Goal: Information Seeking & Learning: Find specific fact

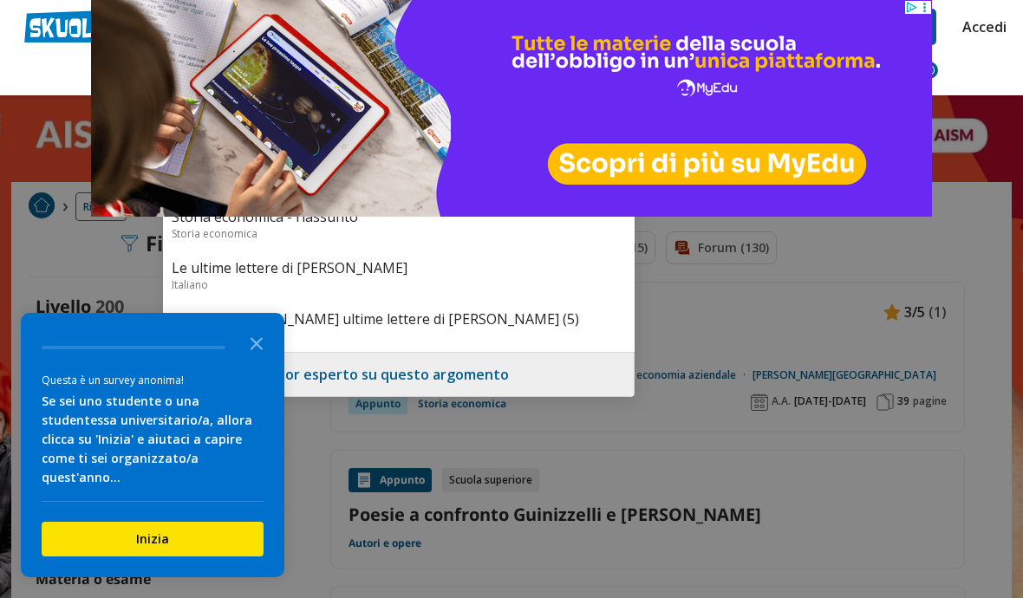
type input "jacopo ortisia"
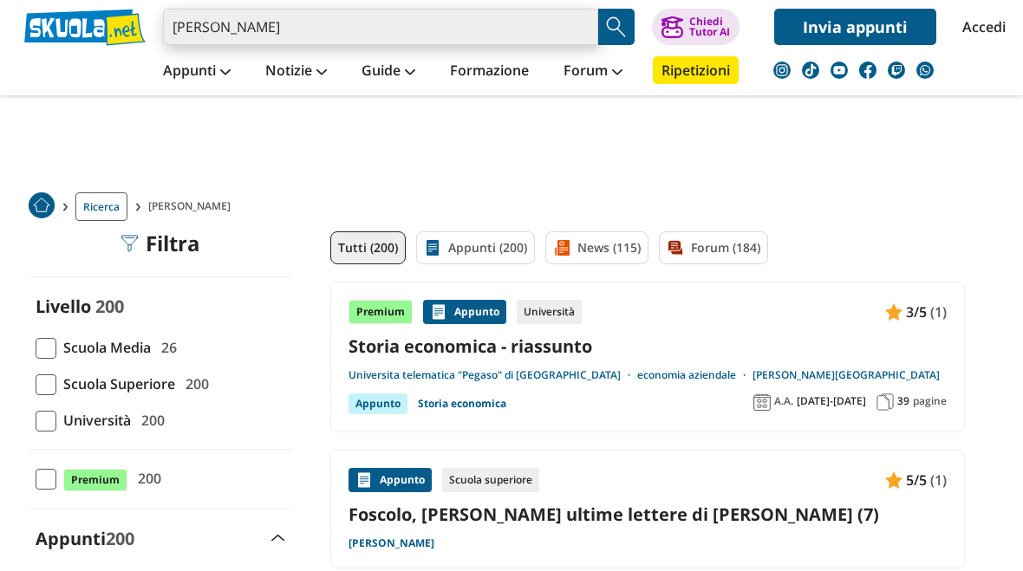
click at [480, 30] on input "[PERSON_NAME]" at bounding box center [380, 27] width 435 height 36
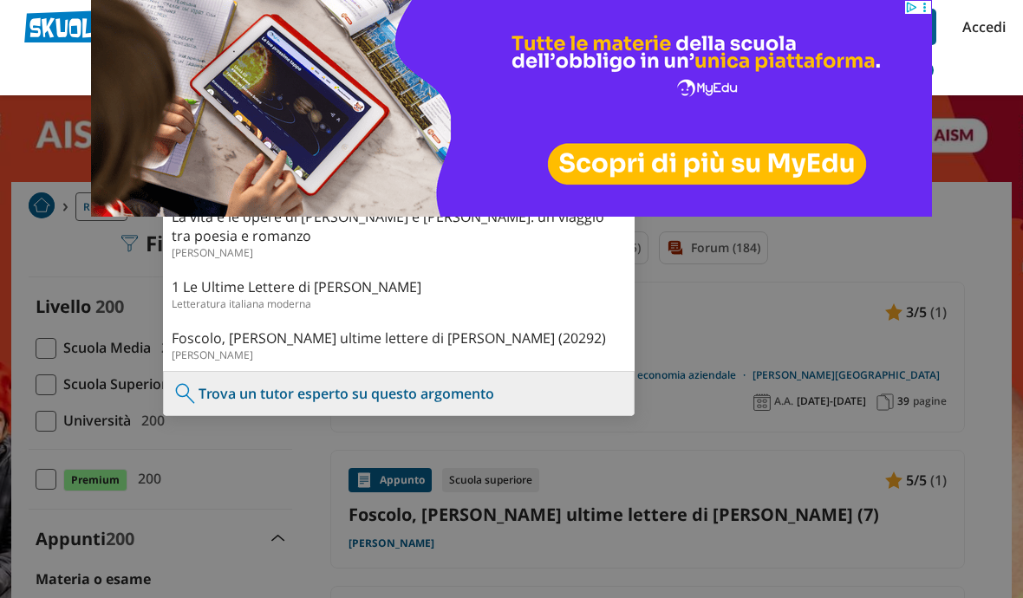
type input "[PERSON_NAME]"
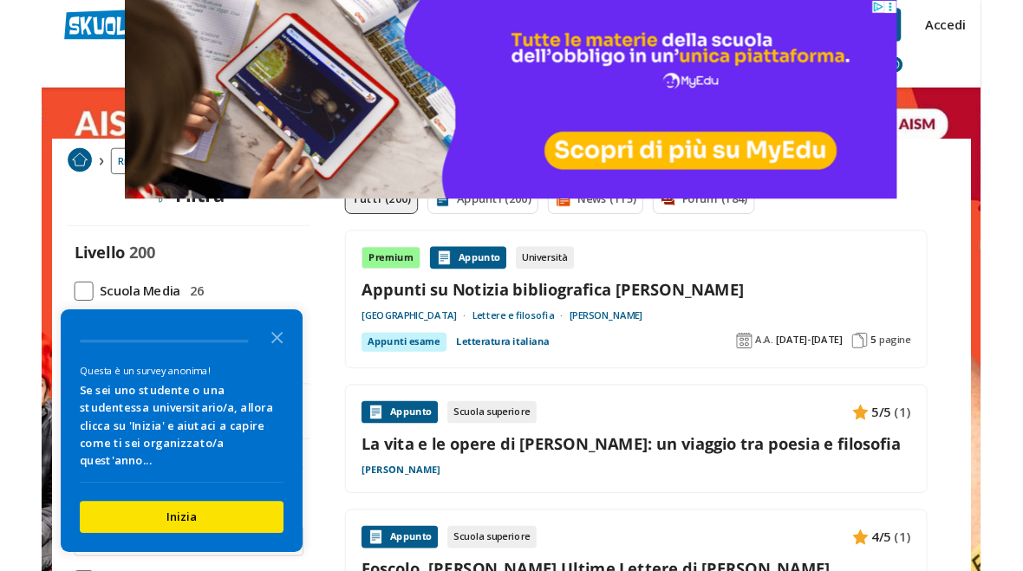
scroll to position [52, 0]
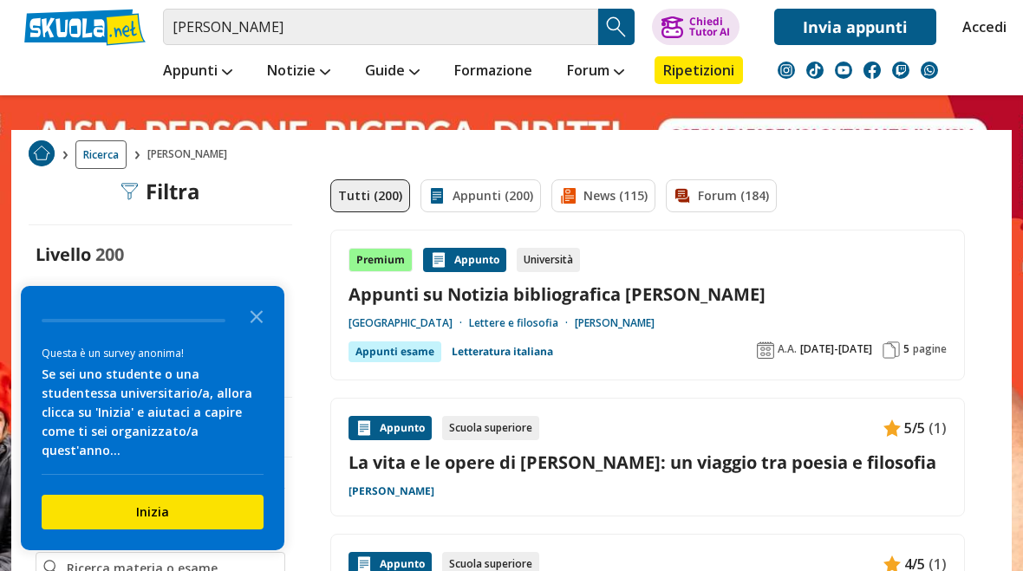
click at [640, 283] on link "Appunti su Notizia bibliografica Ortis Foscolo" at bounding box center [648, 294] width 598 height 23
